Goal: Information Seeking & Learning: Learn about a topic

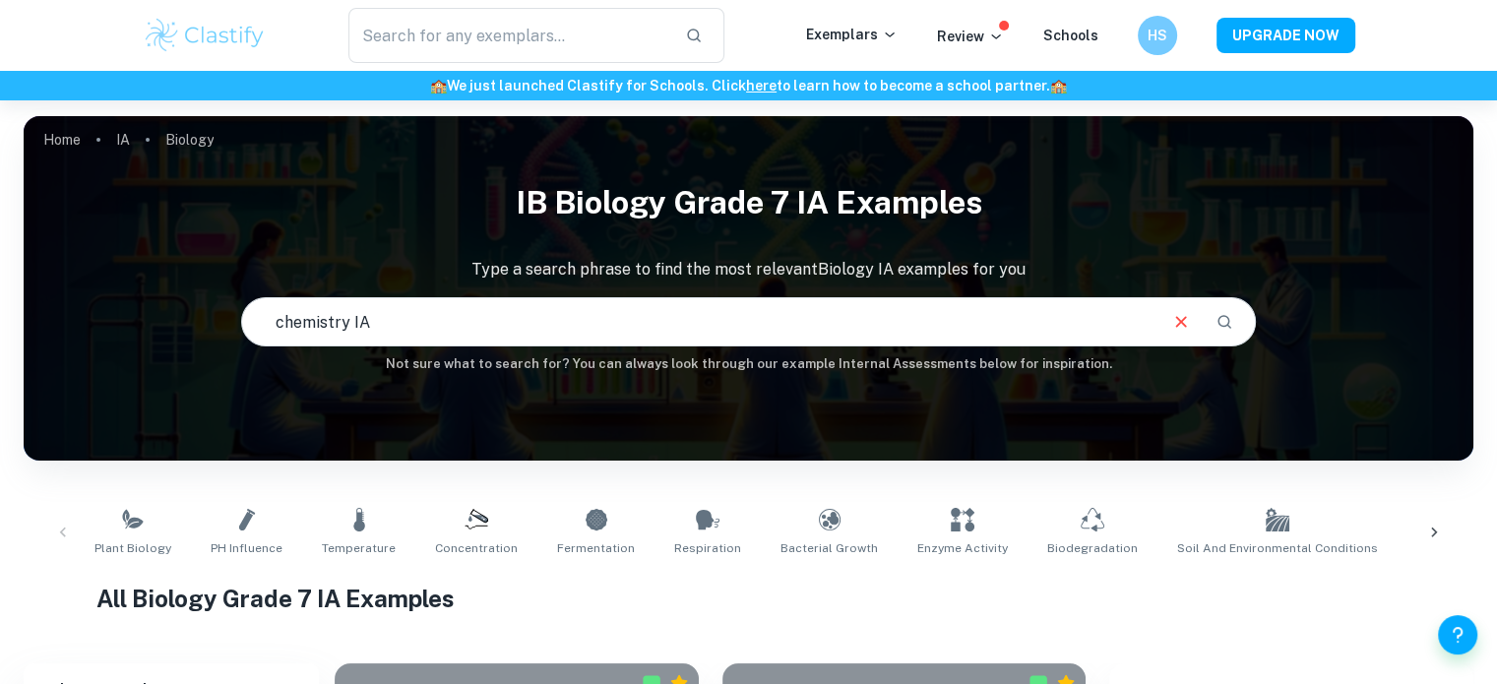
type input "chemistry IA"
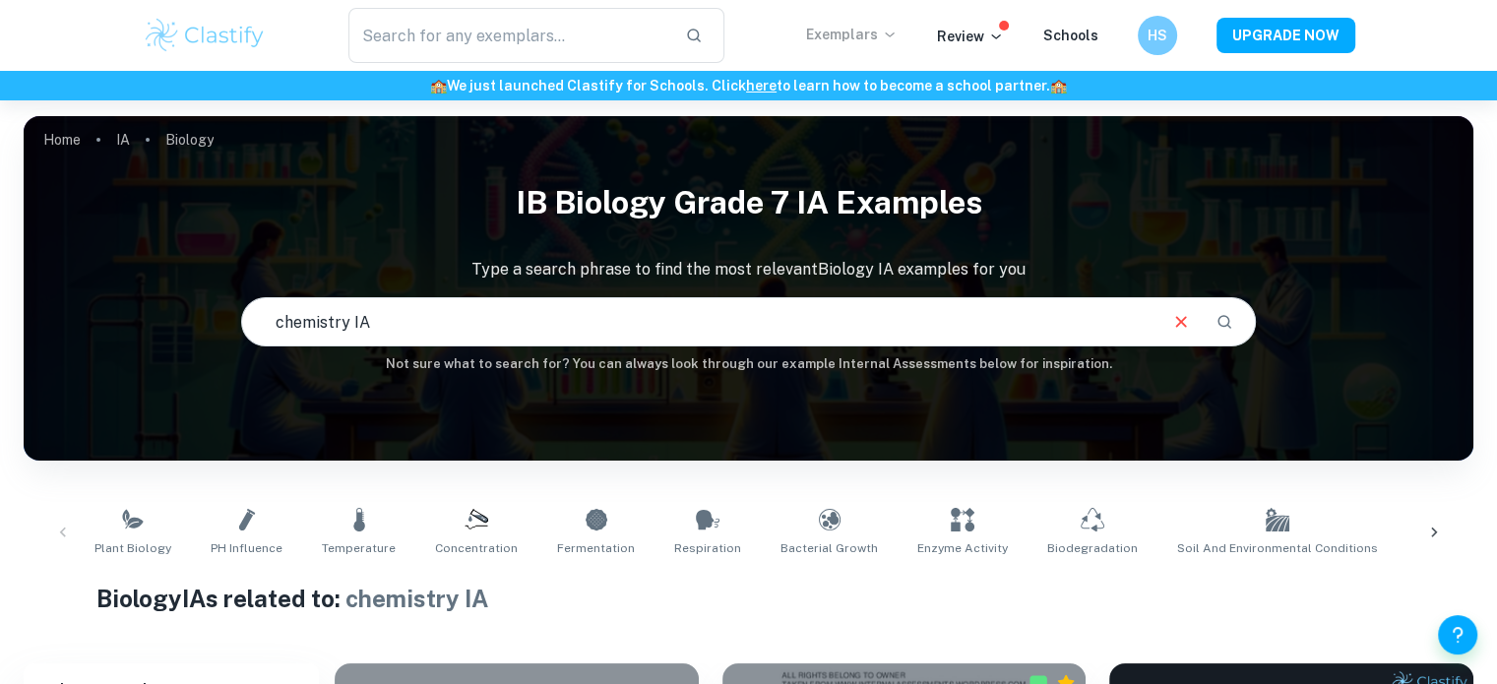
click at [858, 38] on p "Exemplars" at bounding box center [852, 35] width 92 height 22
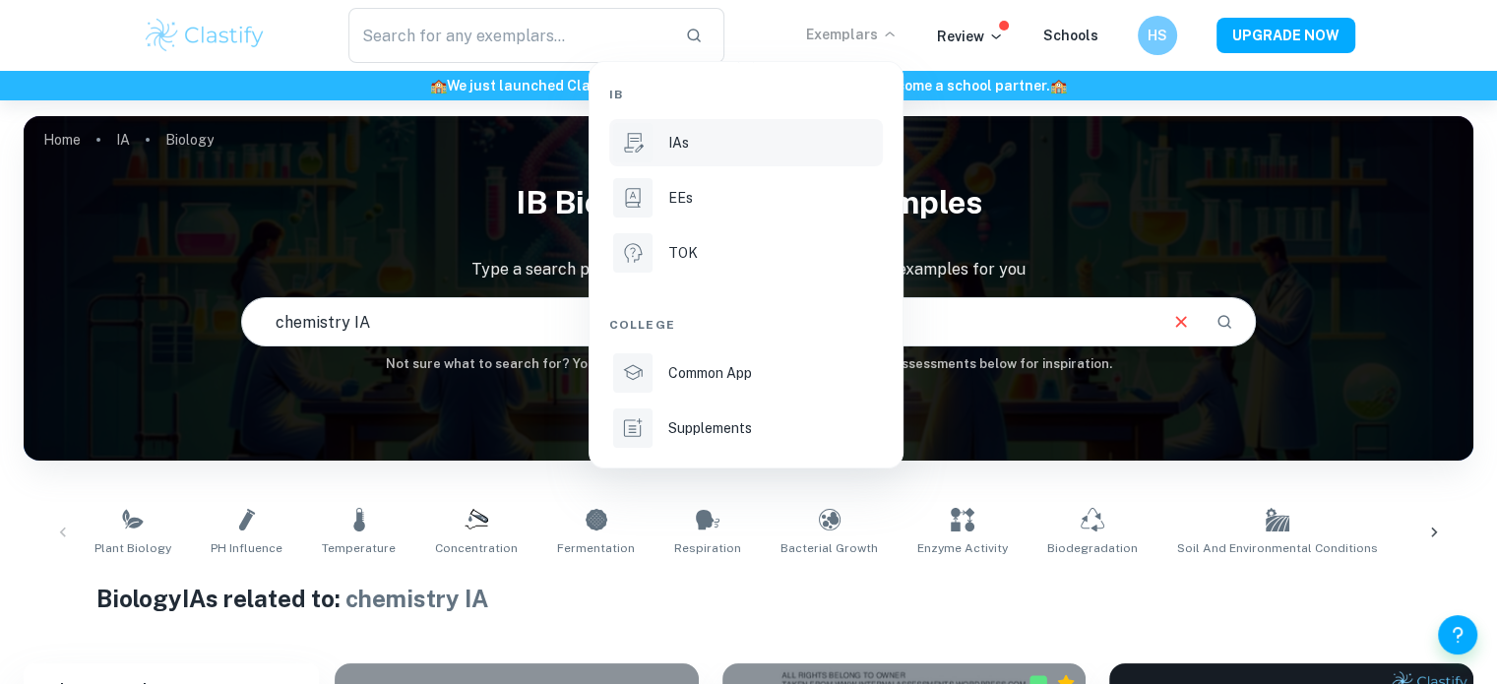
click at [681, 147] on p "IAs" at bounding box center [678, 143] width 21 height 22
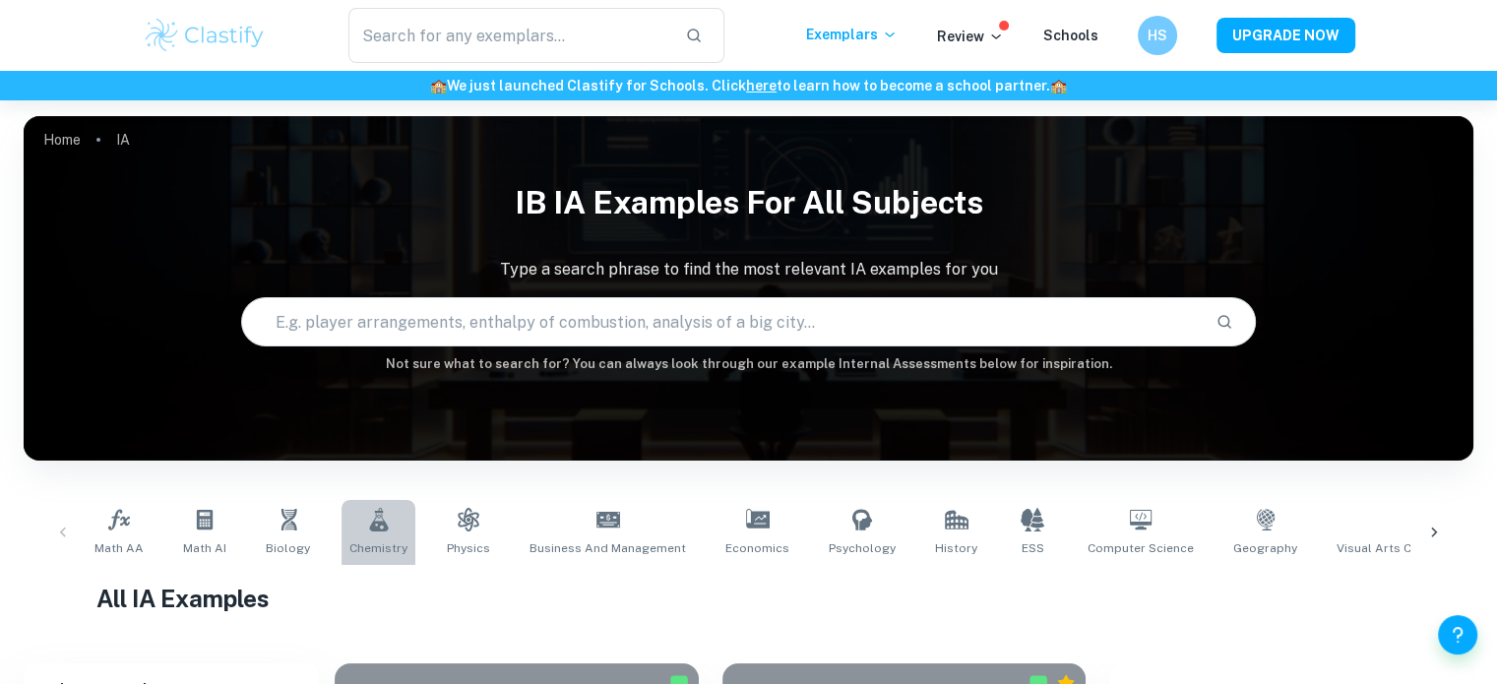
click at [383, 516] on icon at bounding box center [379, 520] width 24 height 24
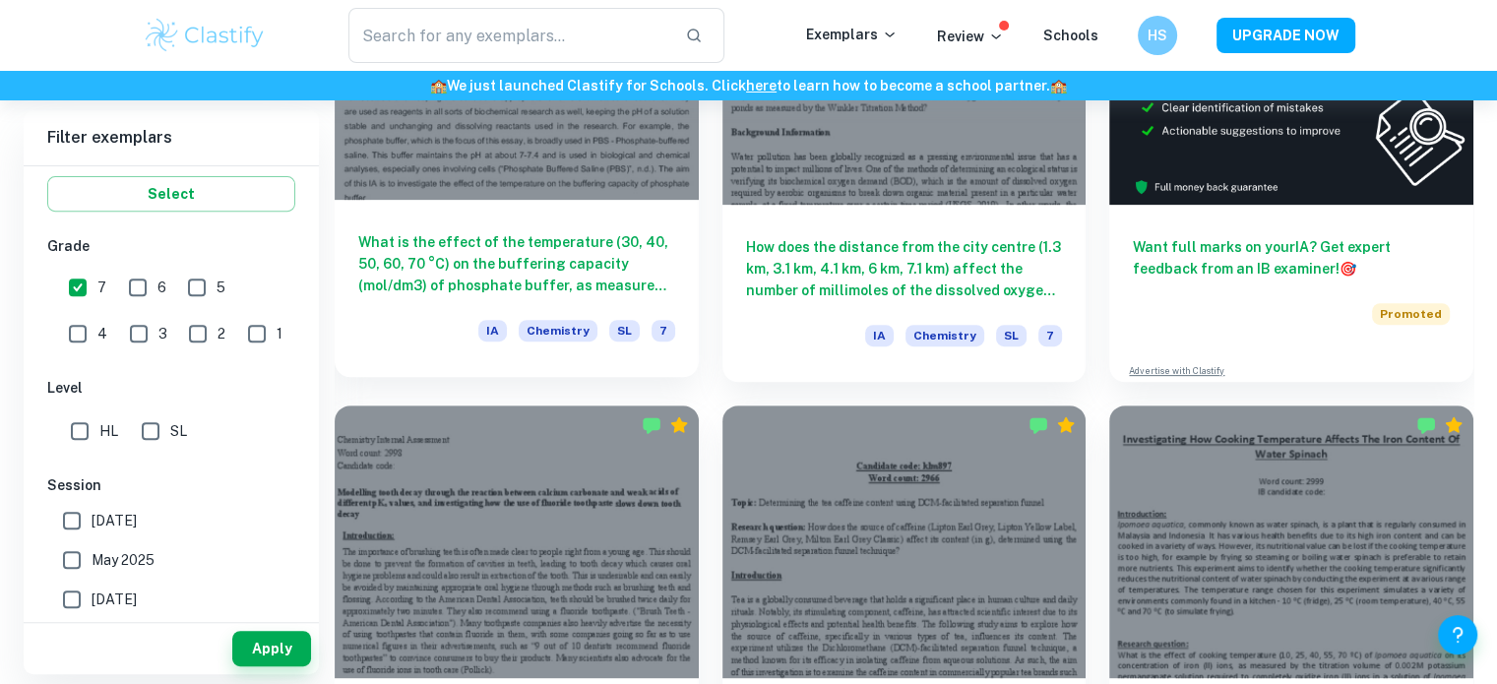
scroll to position [748, 0]
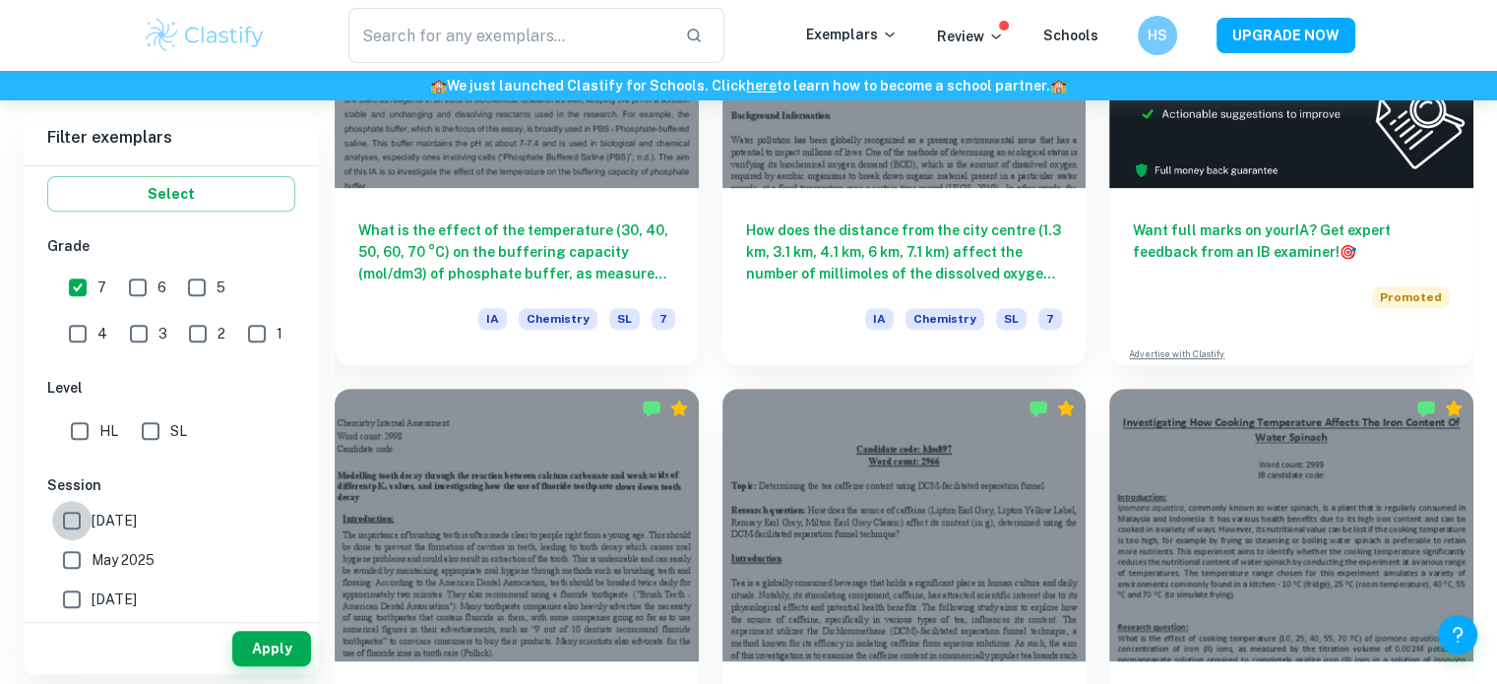
click at [81, 514] on input "[DATE]" at bounding box center [71, 520] width 39 height 39
checkbox input "true"
click at [251, 645] on button "Apply" at bounding box center [271, 648] width 79 height 35
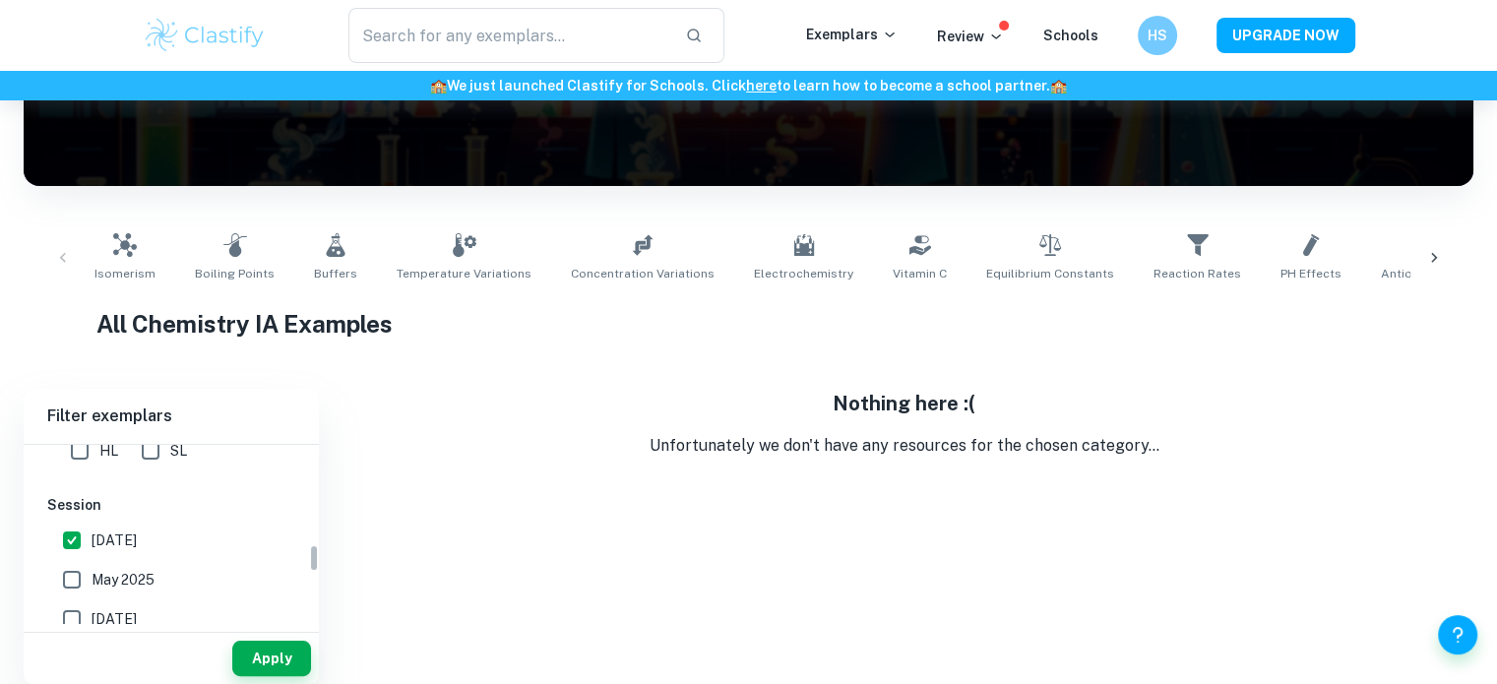
scroll to position [636, 0]
click at [72, 574] on input "May 2025" at bounding box center [71, 572] width 39 height 39
checkbox input "true"
click at [72, 536] on input "[DATE]" at bounding box center [71, 533] width 39 height 39
checkbox input "false"
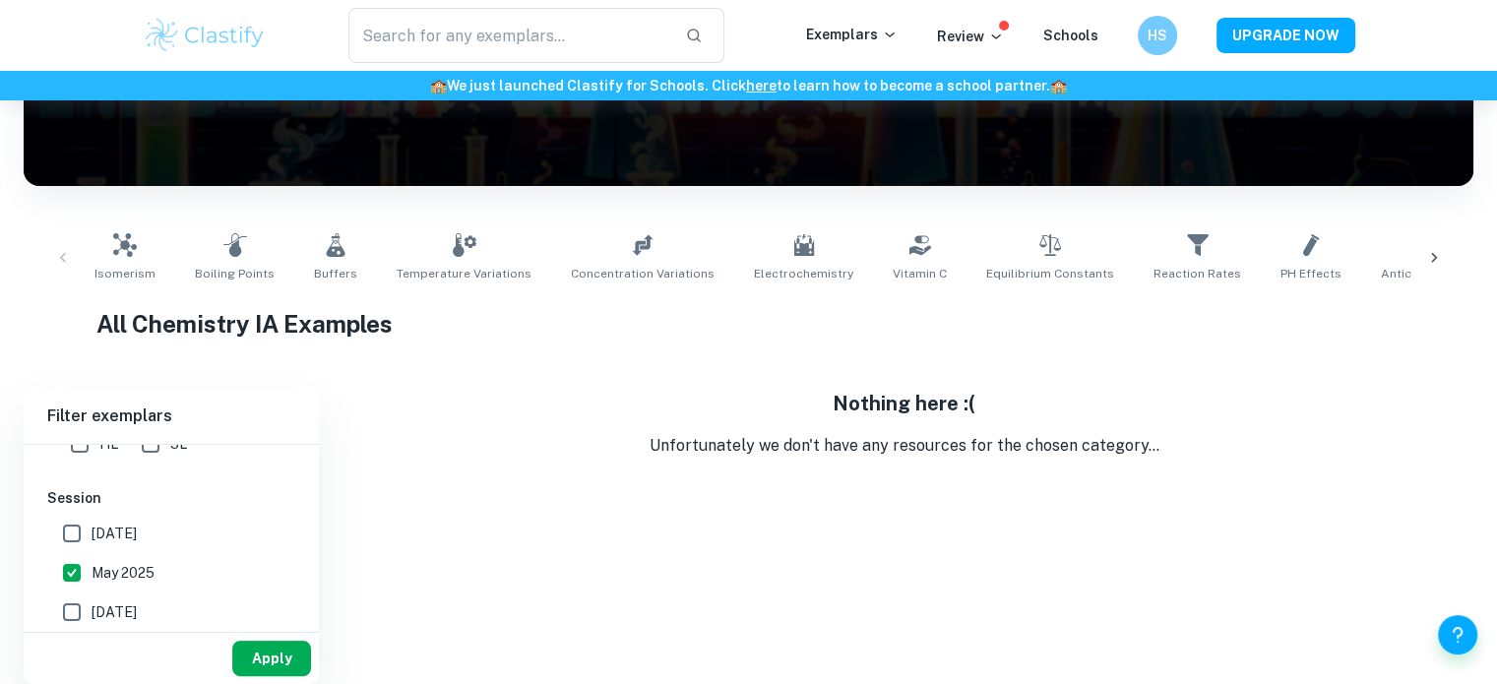
click at [297, 653] on button "Apply" at bounding box center [271, 658] width 79 height 35
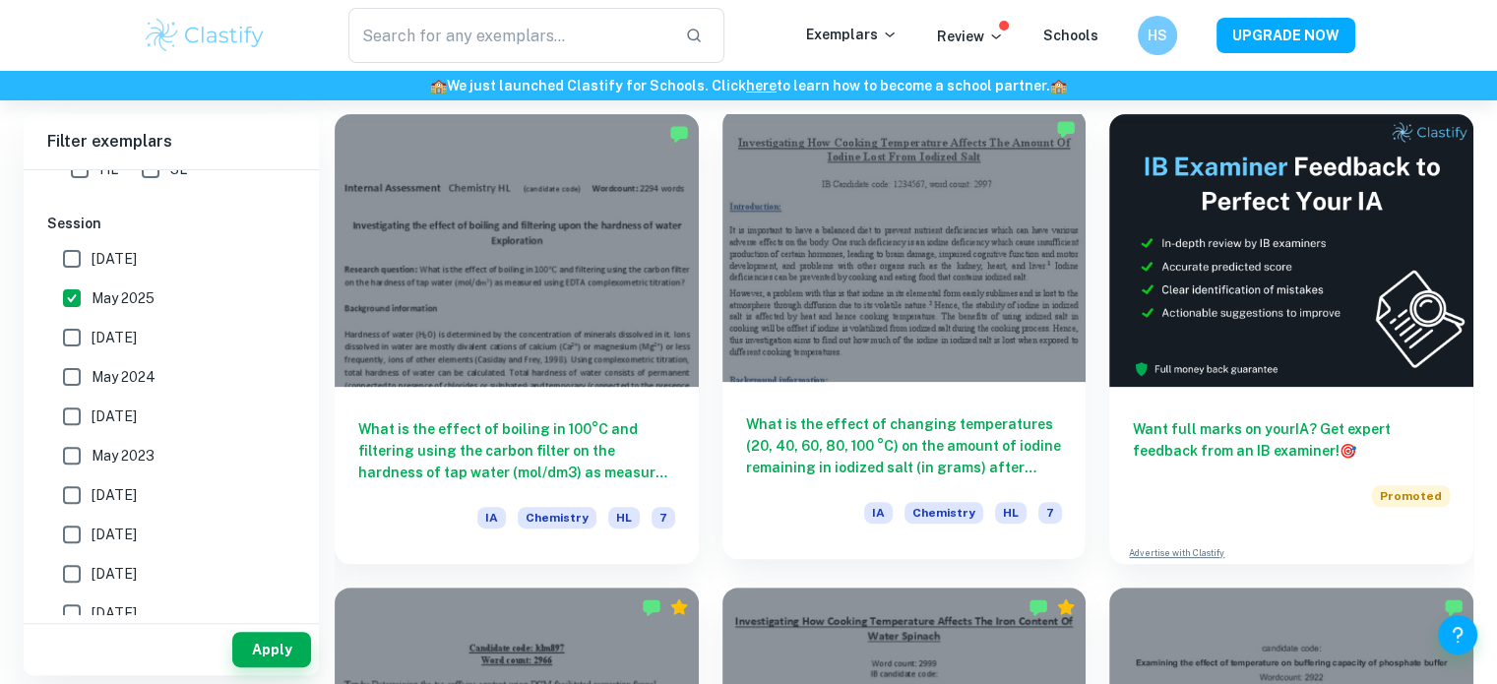
scroll to position [550, 0]
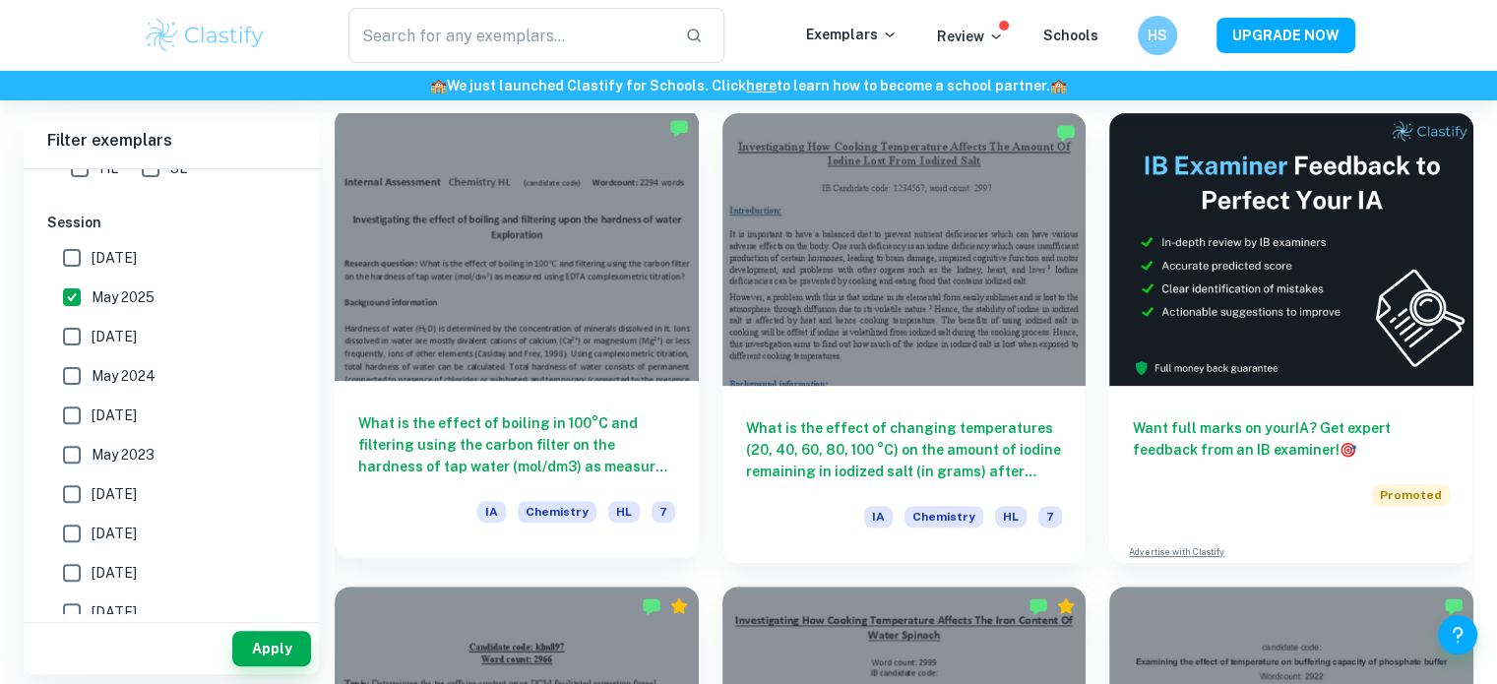
click at [543, 218] on div at bounding box center [517, 244] width 364 height 273
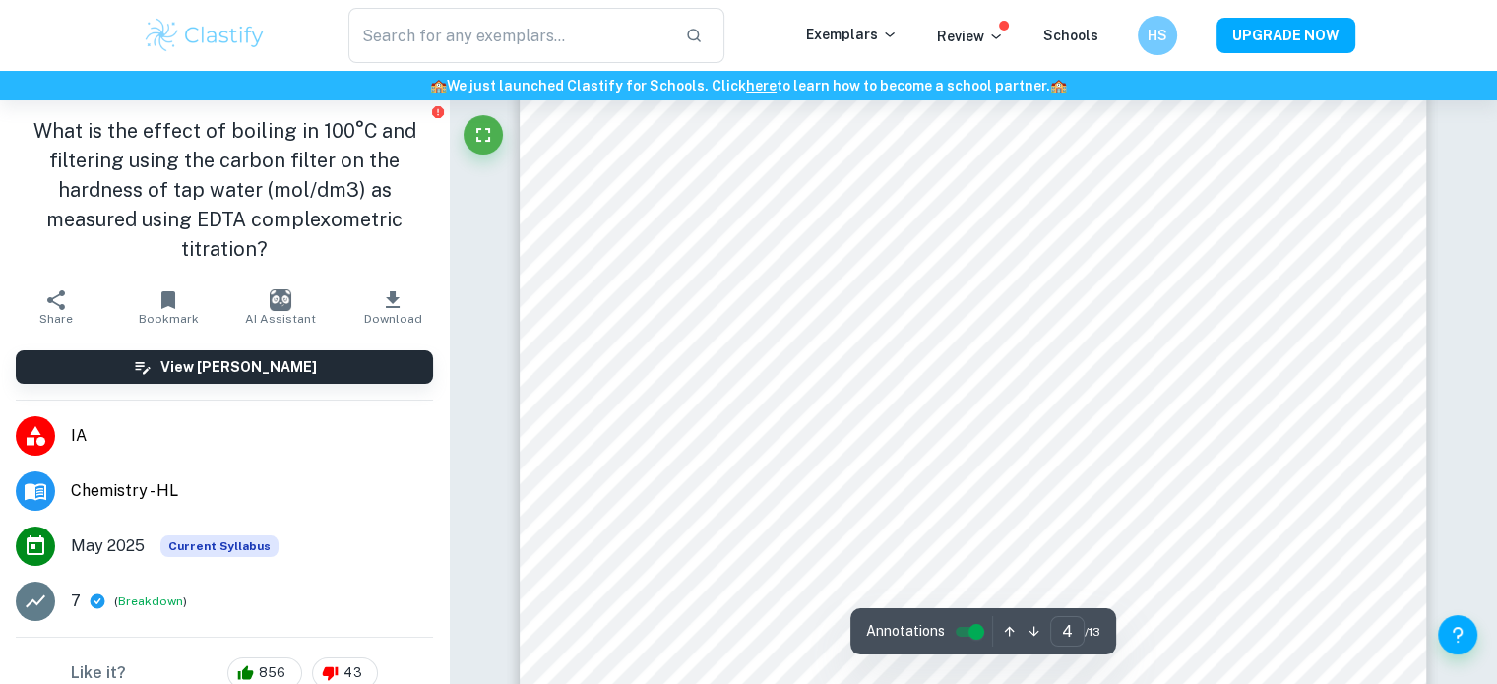
scroll to position [4647, 0]
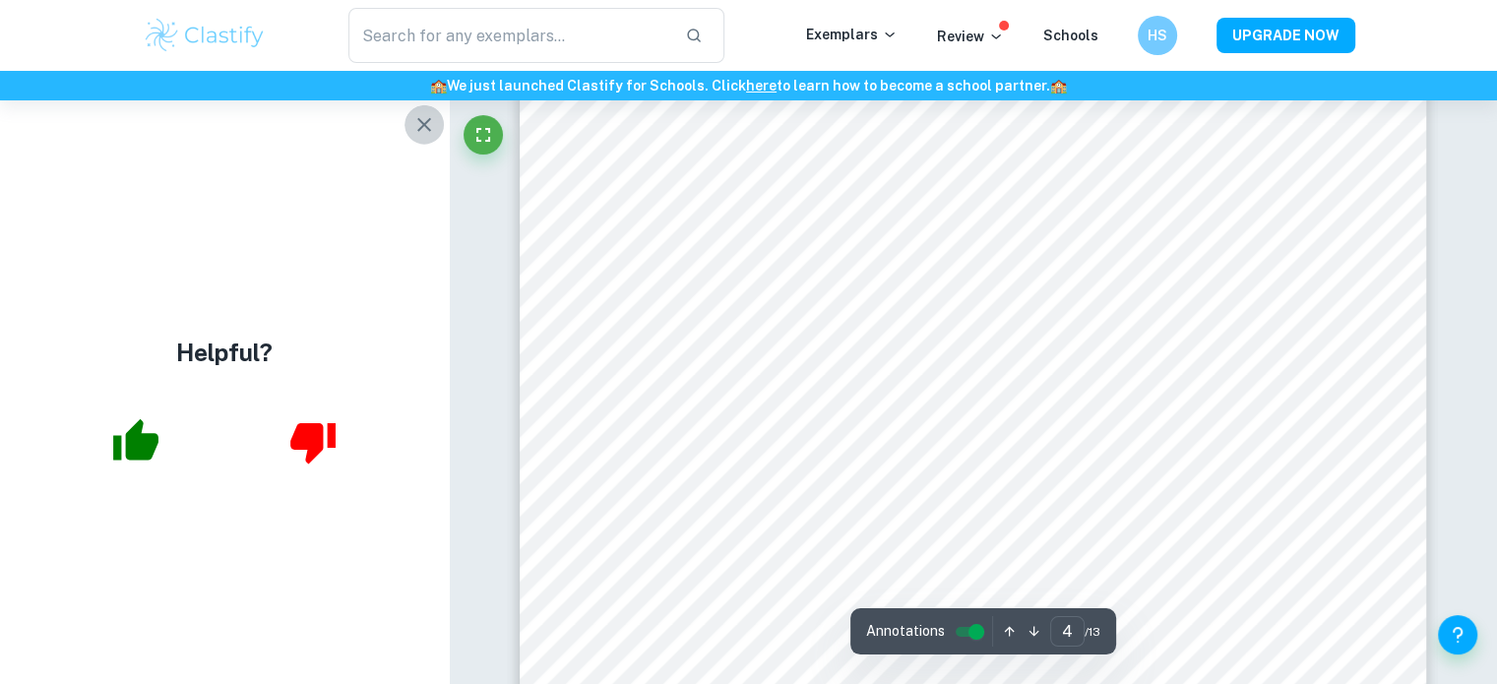
click at [436, 119] on icon "button" at bounding box center [424, 125] width 24 height 24
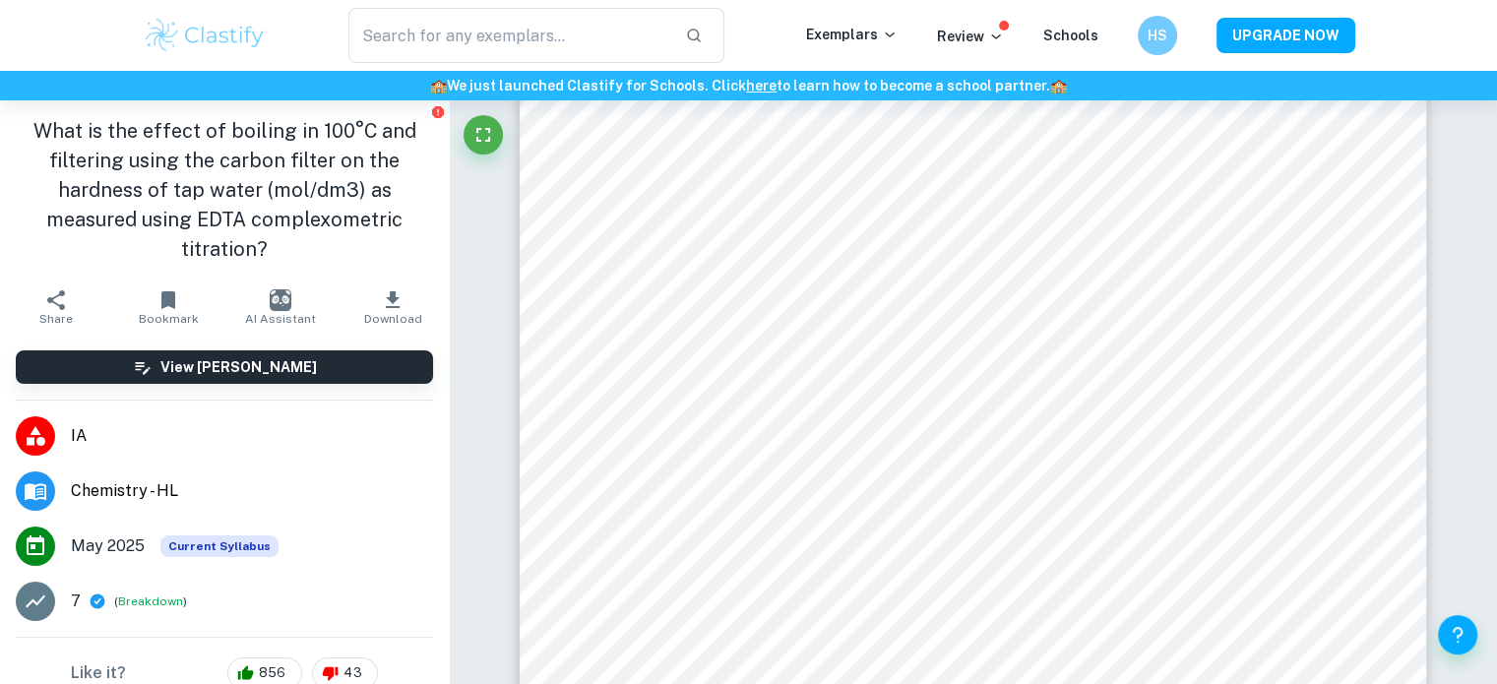
scroll to position [13443, 0]
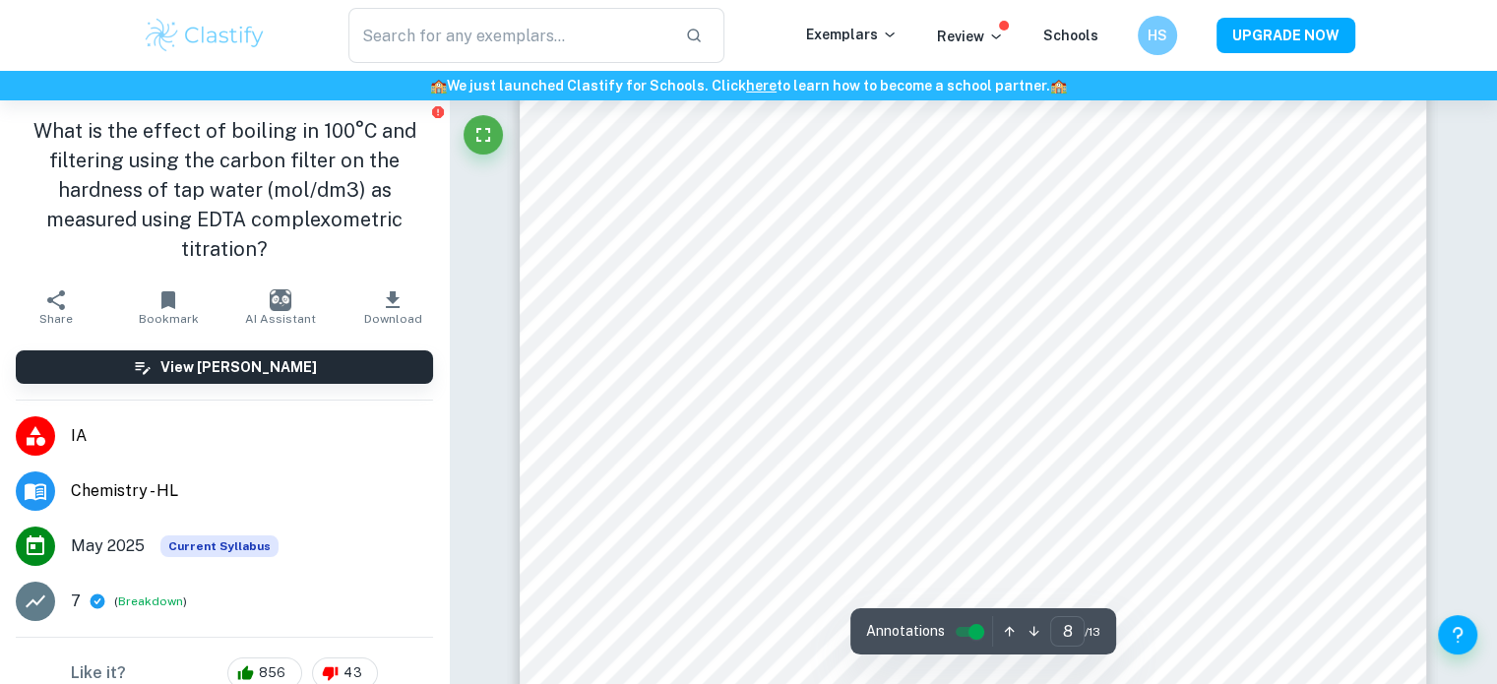
type input "7"
